Goal: Information Seeking & Learning: Compare options

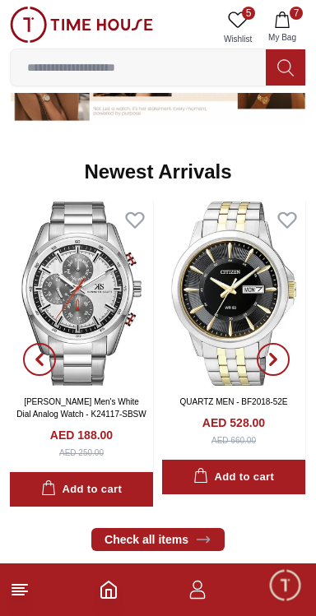
scroll to position [759, 0]
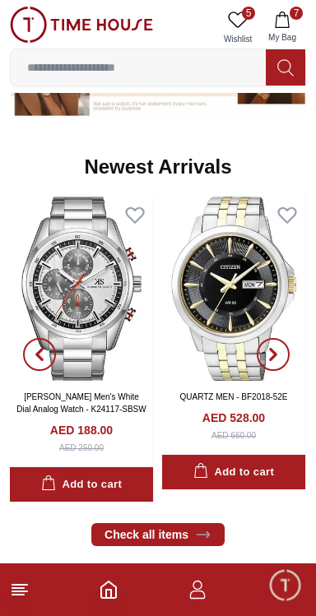
click at [94, 298] on img at bounding box center [81, 288] width 143 height 184
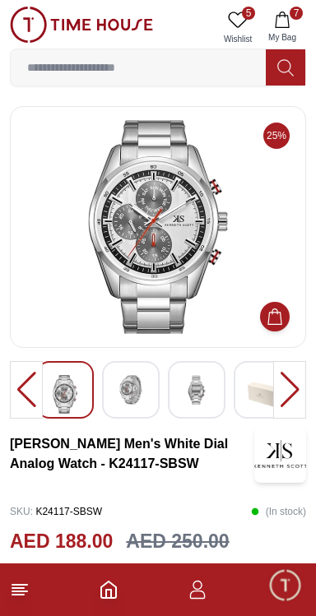
click at [298, 385] on div at bounding box center [289, 390] width 33 height 58
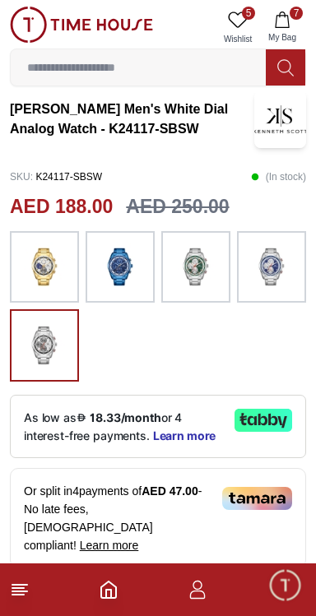
scroll to position [336, 0]
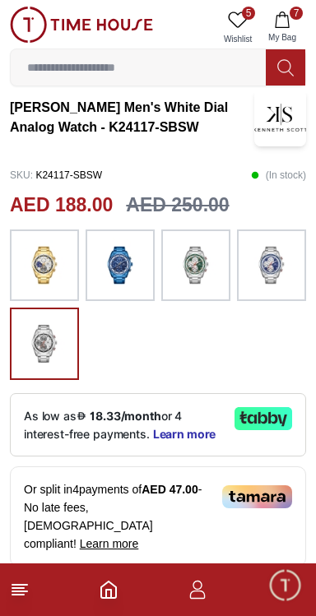
click at [215, 344] on div at bounding box center [158, 304] width 296 height 151
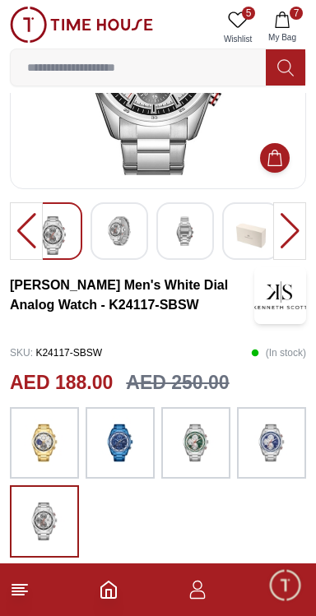
scroll to position [0, 0]
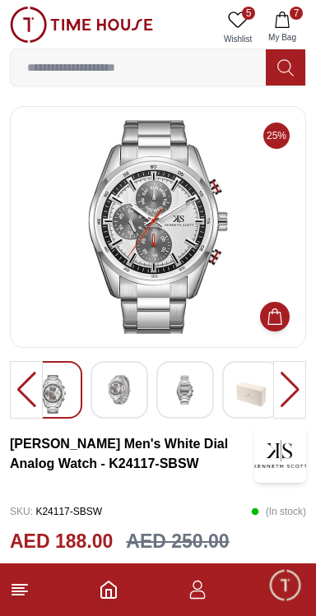
scroll to position [759, 0]
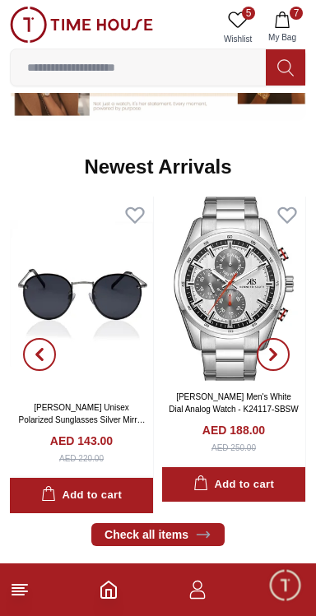
click at [239, 294] on img at bounding box center [233, 288] width 143 height 184
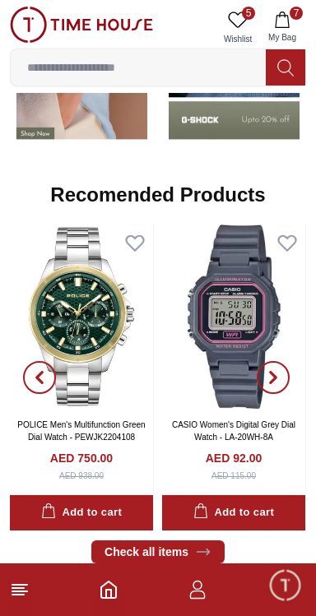
scroll to position [1456, 0]
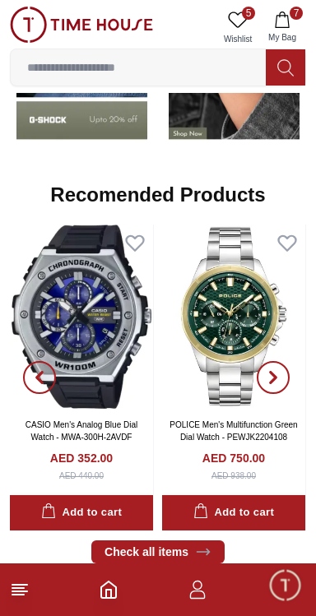
click at [82, 349] on img at bounding box center [81, 316] width 143 height 184
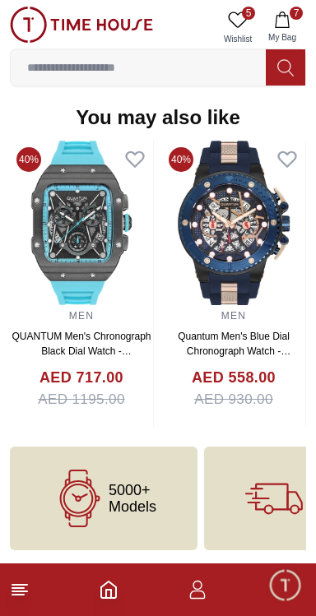
scroll to position [1620, 0]
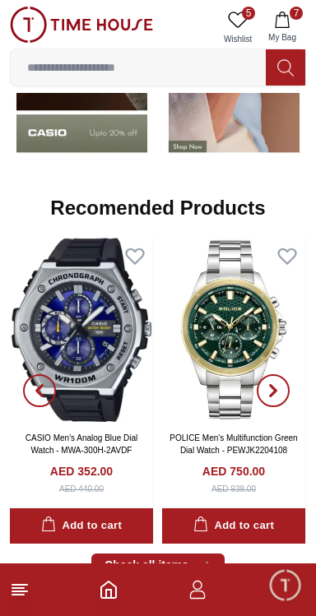
scroll to position [1443, 0]
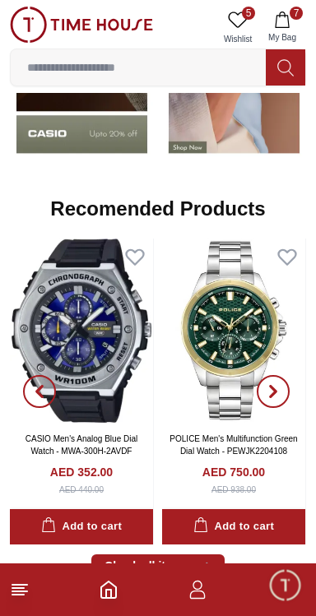
click at [240, 343] on img at bounding box center [233, 330] width 143 height 184
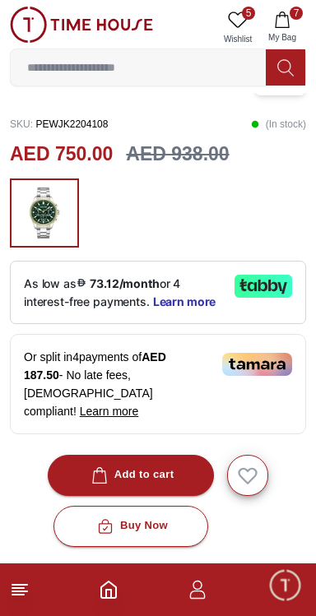
scroll to position [377, 0]
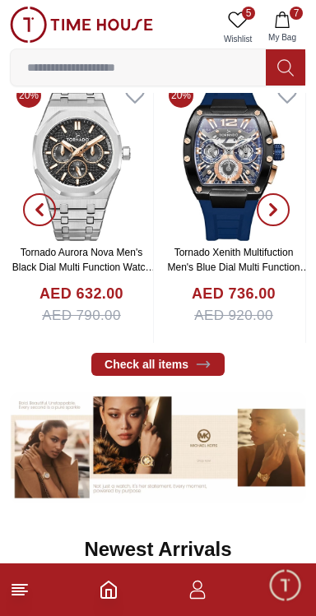
scroll to position [1443, 0]
